Goal: Task Accomplishment & Management: Complete application form

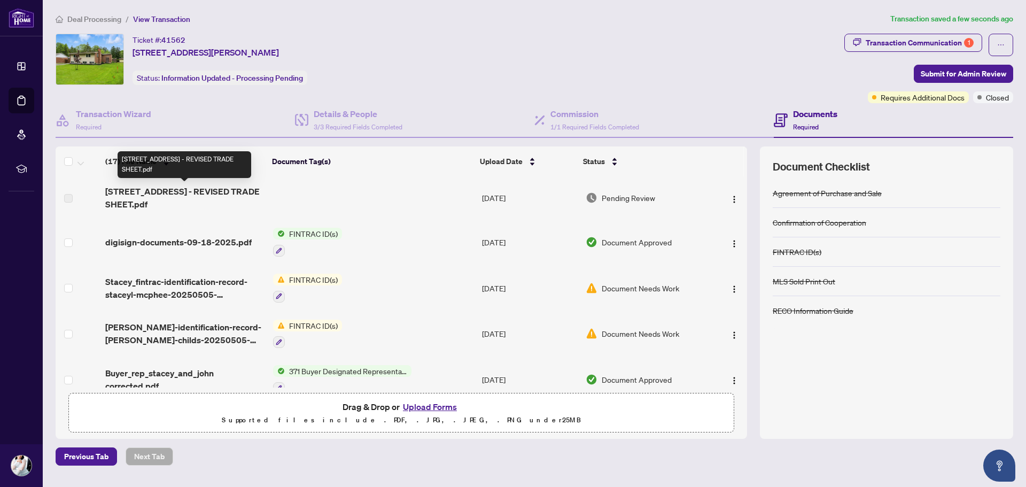
click at [127, 203] on span "[STREET_ADDRESS] - REVISED TRADE SHEET.pdf" at bounding box center [184, 198] width 159 height 26
click at [112, 200] on span "[STREET_ADDRESS] - REVISED TRADE SHEET.pdf" at bounding box center [184, 198] width 159 height 26
click at [169, 189] on span "[STREET_ADDRESS] - REVISED TRADE SHEET.pdf" at bounding box center [184, 198] width 159 height 26
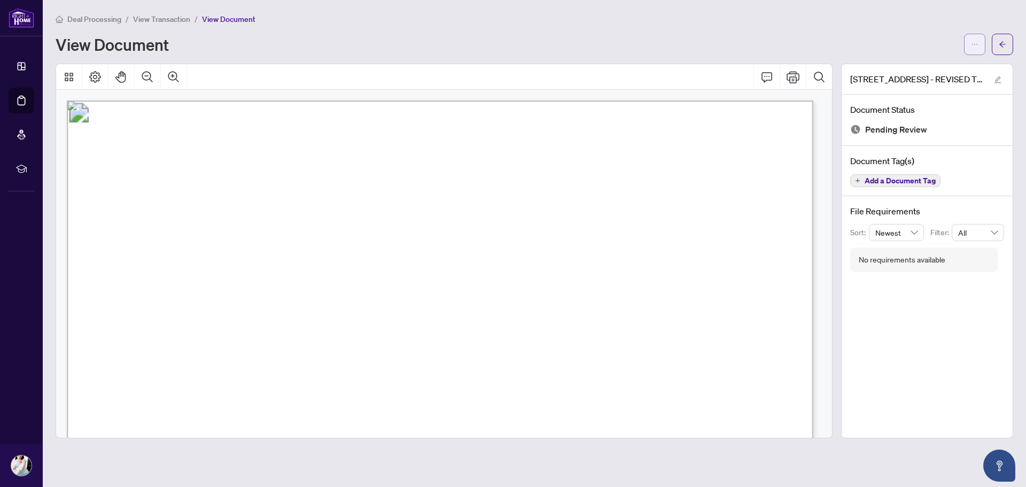
click at [975, 46] on icon "ellipsis" at bounding box center [974, 44] width 7 height 7
click at [928, 72] on span "Download" at bounding box center [936, 67] width 81 height 12
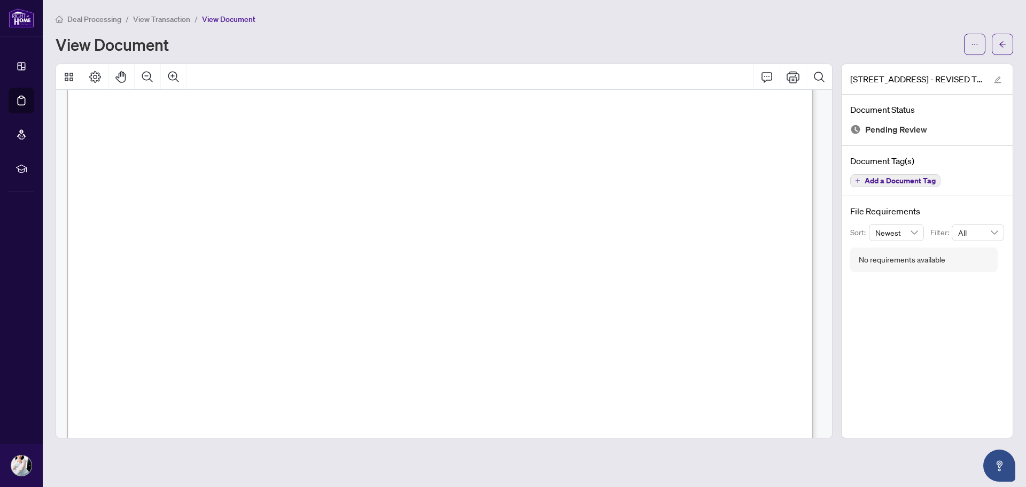
scroll to position [53, 0]
click at [999, 45] on icon "arrow-left" at bounding box center [1002, 44] width 7 height 7
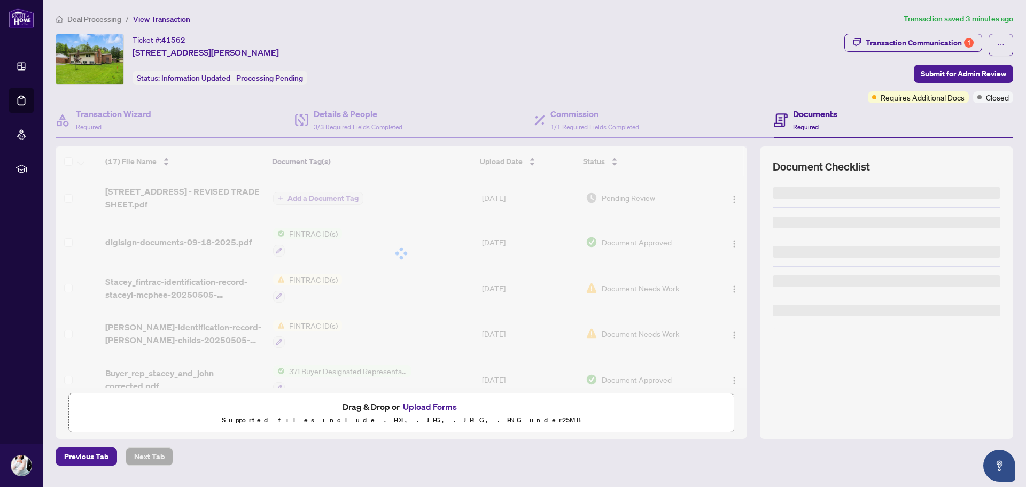
click at [424, 406] on button "Upload Forms" at bounding box center [430, 407] width 60 height 14
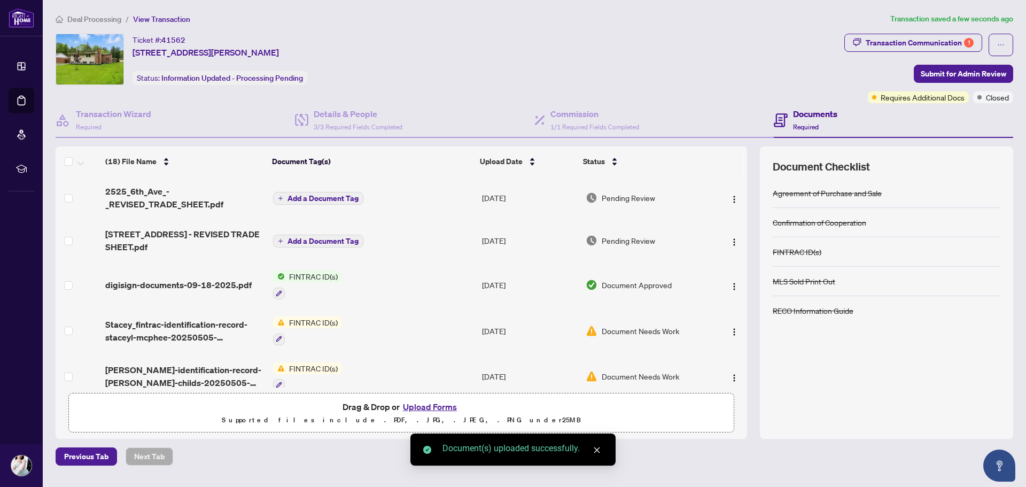
click at [311, 196] on span "Add a Document Tag" at bounding box center [323, 198] width 71 height 7
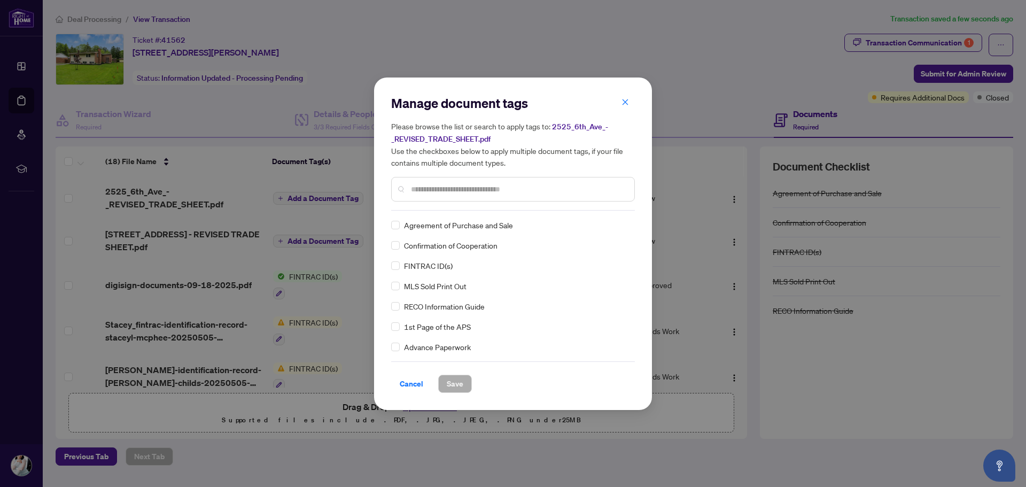
click at [439, 191] on input "text" at bounding box center [518, 189] width 215 height 12
type input "***"
click at [454, 387] on span "Save" at bounding box center [455, 383] width 17 height 17
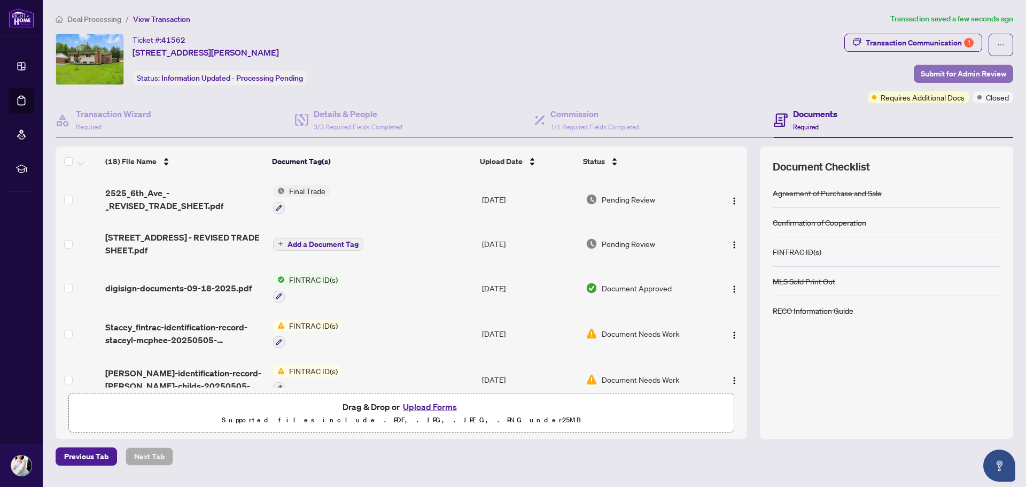
click at [956, 74] on span "Submit for Admin Review" at bounding box center [964, 73] width 86 height 17
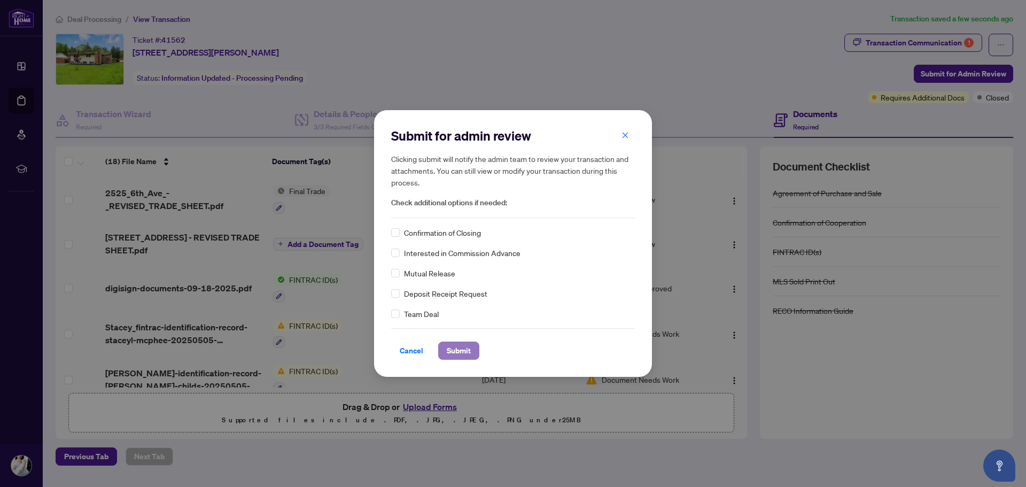
click at [453, 348] on span "Submit" at bounding box center [459, 350] width 24 height 17
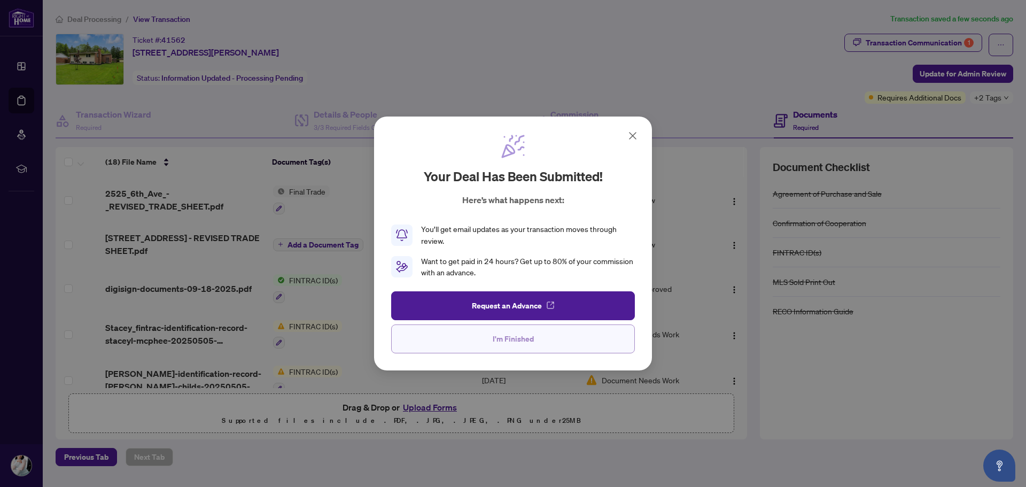
click at [475, 336] on button "I'm Finished" at bounding box center [513, 338] width 244 height 29
